Goal: Find specific fact: Find specific fact

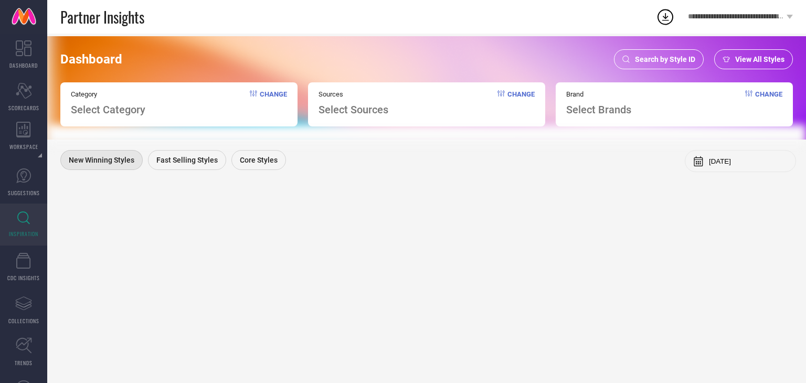
click at [651, 52] on div "Search by Style ID" at bounding box center [659, 59] width 90 height 20
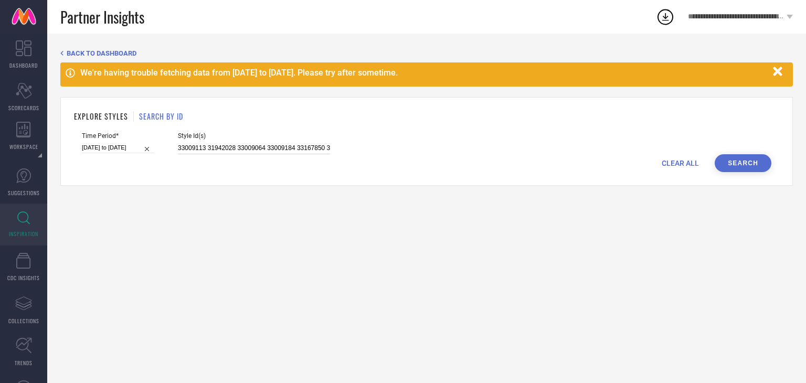
click at [178, 147] on input "33009113 31942028 33009064 33009184 33167850 33009060 33009040 33725964 3194202…" at bounding box center [254, 148] width 152 height 12
paste input "15557590 9680385 17091614 11904108 29936232 29936237 10863018 1364628 10398123 …"
type input "15557590 9680385 17091614 11904108 29936232 29936237 10863018 1364628 10398123 …"
click at [122, 148] on input at bounding box center [118, 147] width 72 height 11
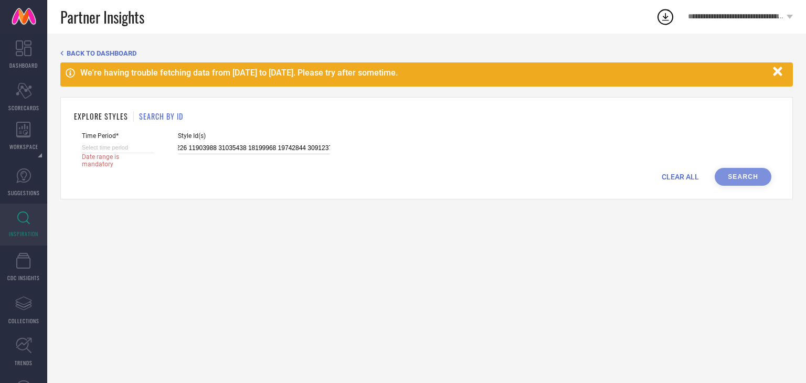
select select "8"
select select "2025"
select select "9"
select select "2025"
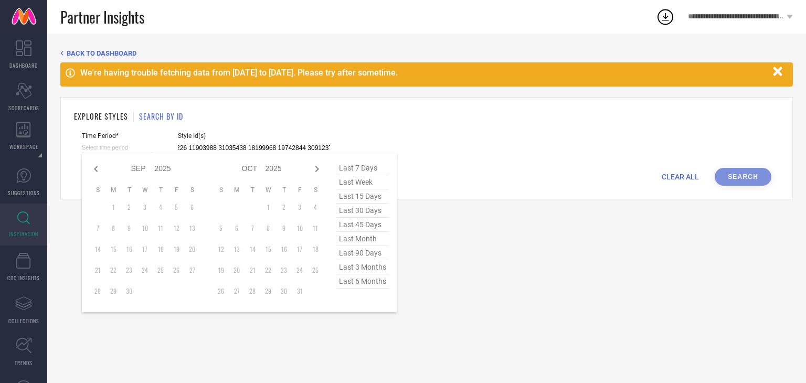
type input "15557590 9680385 17091614 11904108 29936232 29936237 10863018 1364628 10398123 …"
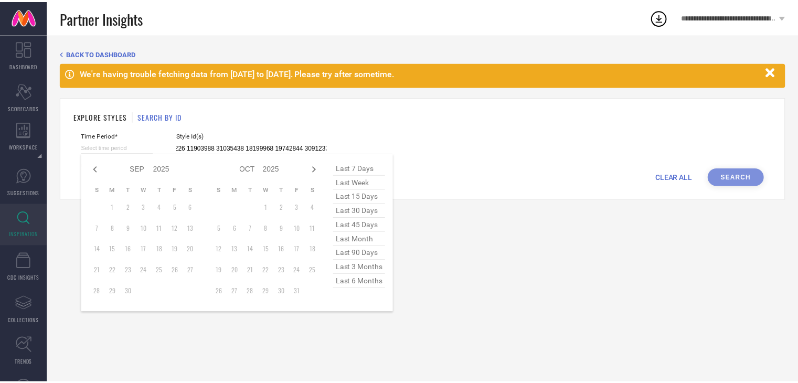
scroll to position [0, 0]
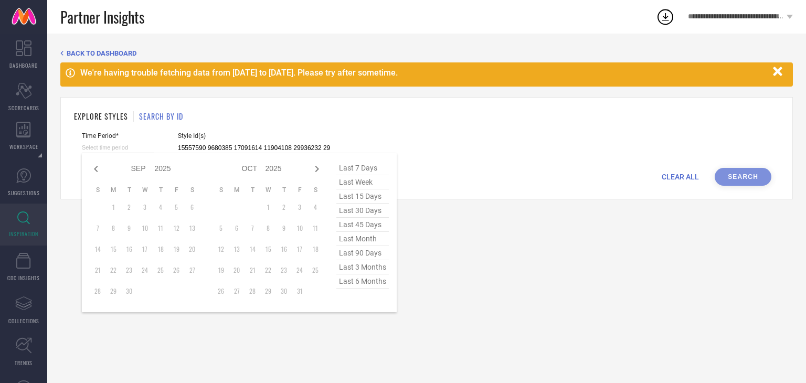
click at [113, 208] on td "1" at bounding box center [113, 207] width 16 height 16
click at [98, 166] on icon at bounding box center [96, 169] width 13 height 13
select select "7"
select select "2025"
select select "8"
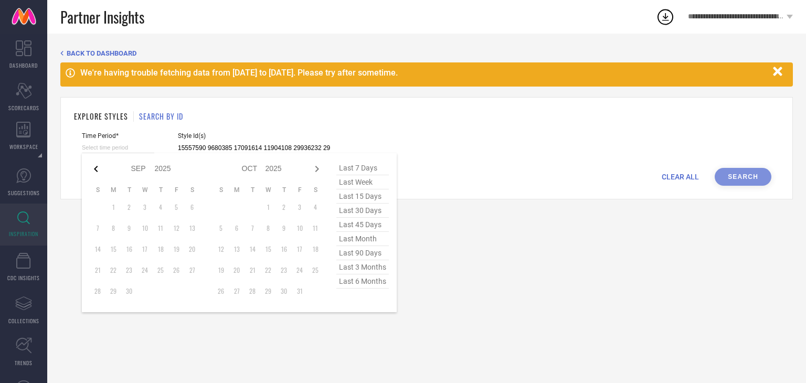
select select "2025"
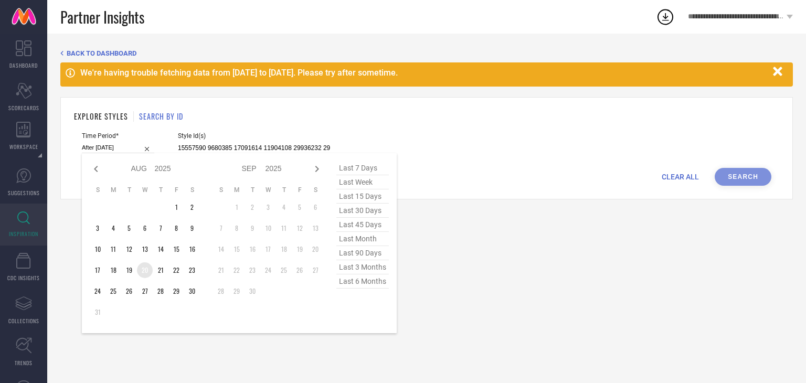
click at [145, 272] on td "20" at bounding box center [145, 270] width 16 height 16
type input "[DATE] to [DATE]"
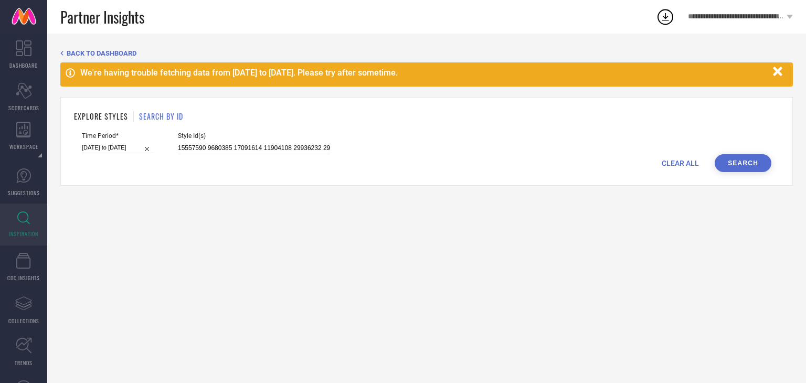
click at [739, 158] on button "Search" at bounding box center [742, 163] width 57 height 18
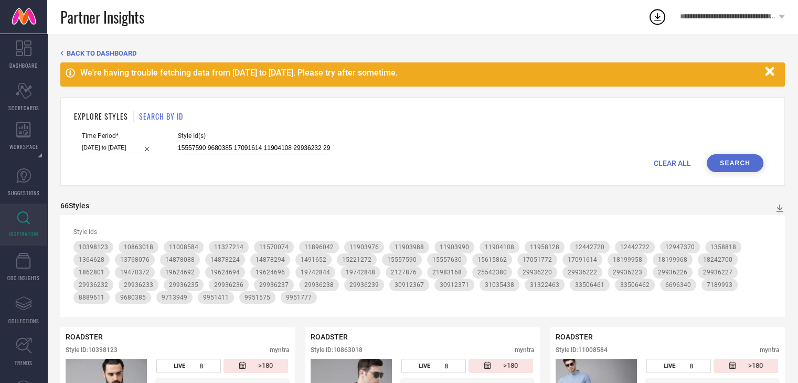
click at [178, 147] on input "15557590 9680385 17091614 11904108 29936232 29936237 10863018 1364628 10398123 …" at bounding box center [254, 148] width 152 height 12
paste input "8717975 8717979 24752004 24749794 24086534 31583585 12115606 24752006 11369786 …"
type input "8717975 8717979 24752004 24749794 24086534 31583585 12115606 24752006 11369786 …"
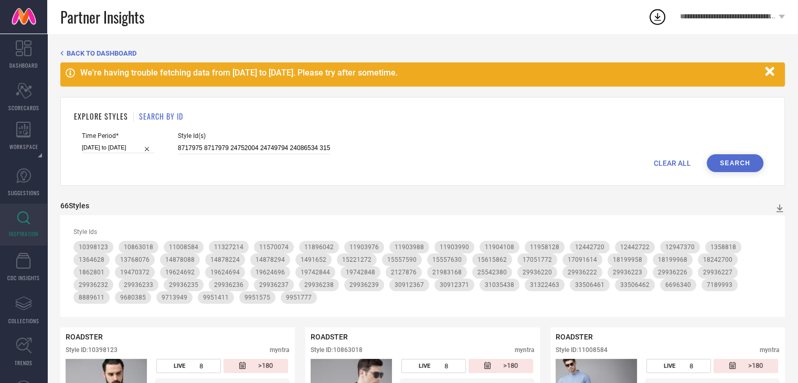
click at [750, 156] on button "Search" at bounding box center [735, 163] width 57 height 18
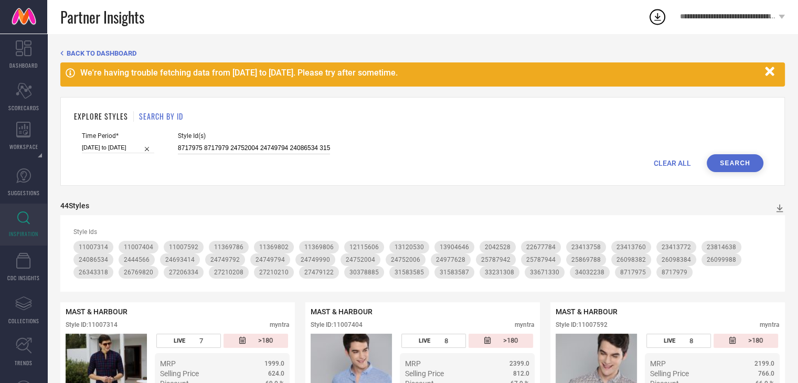
click at [178, 148] on input "8717975 8717979 24752004 24749794 24086534 31583585 12115606 24752006 11369786 …" at bounding box center [254, 148] width 152 height 12
paste input "23967574 29873609 20461834 23967624 32045012 23967656 25740180 32205511 23967550"
type input "23967574 29873609 20461834 23967624 32045012 23967656 25740180 32205511 23967550"
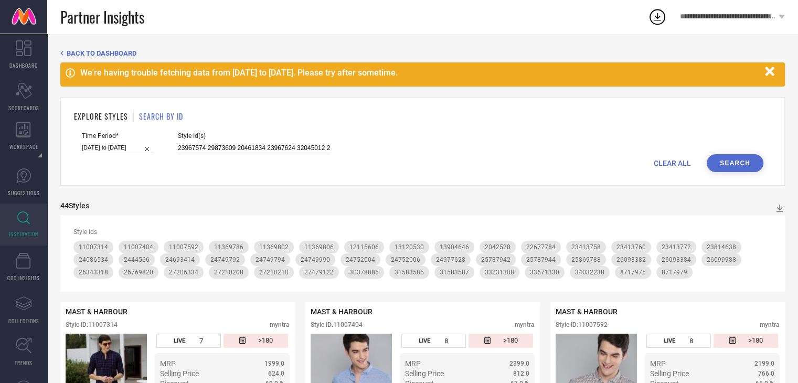
click at [723, 169] on button "Search" at bounding box center [735, 163] width 57 height 18
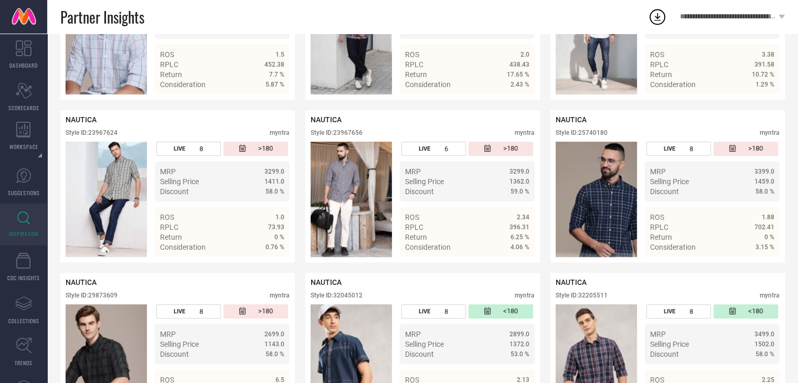
scroll to position [391, 0]
